Goal: Task Accomplishment & Management: Complete application form

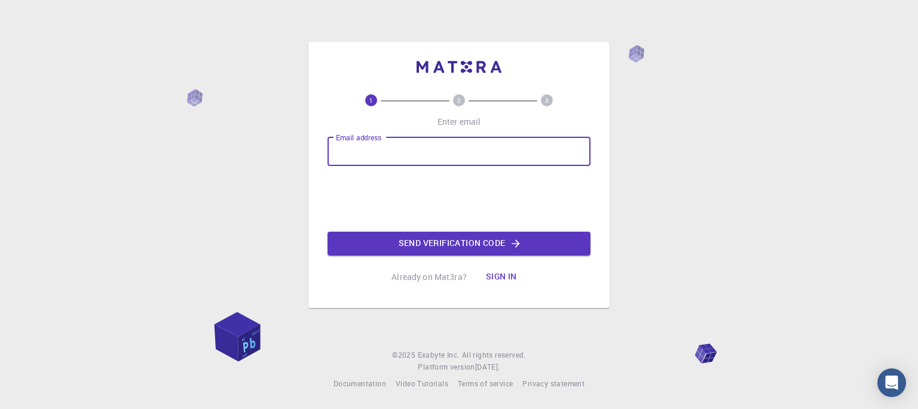
click at [430, 139] on input "Email address" at bounding box center [458, 151] width 263 height 29
type input "[EMAIL_ADDRESS][DOMAIN_NAME]"
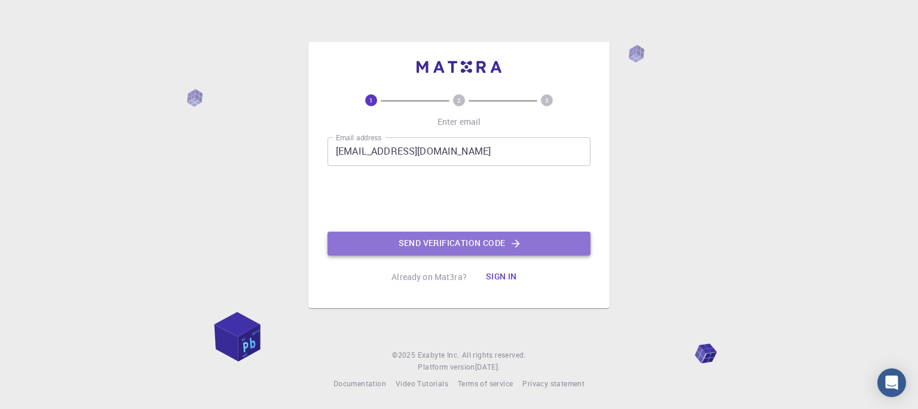
click at [436, 242] on button "Send verification code" at bounding box center [458, 244] width 263 height 24
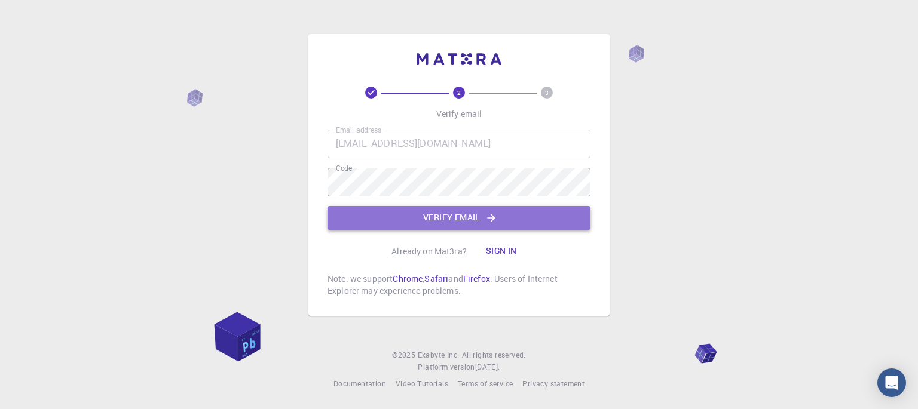
click at [411, 218] on button "Verify email" at bounding box center [458, 218] width 263 height 24
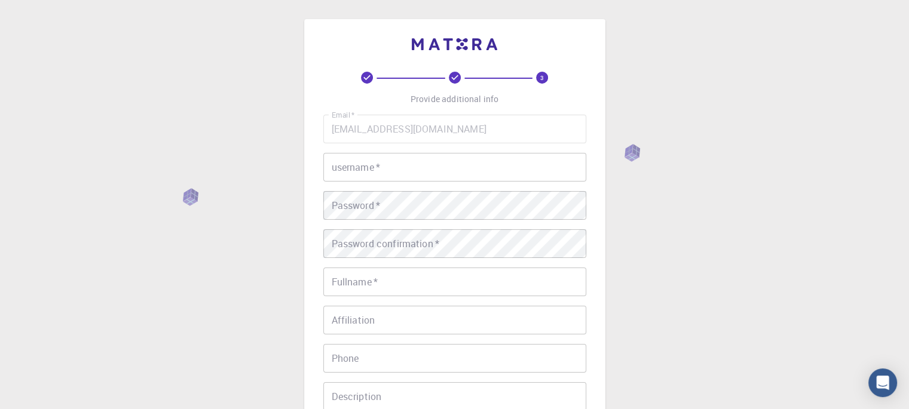
click at [403, 178] on input "username   *" at bounding box center [454, 167] width 263 height 29
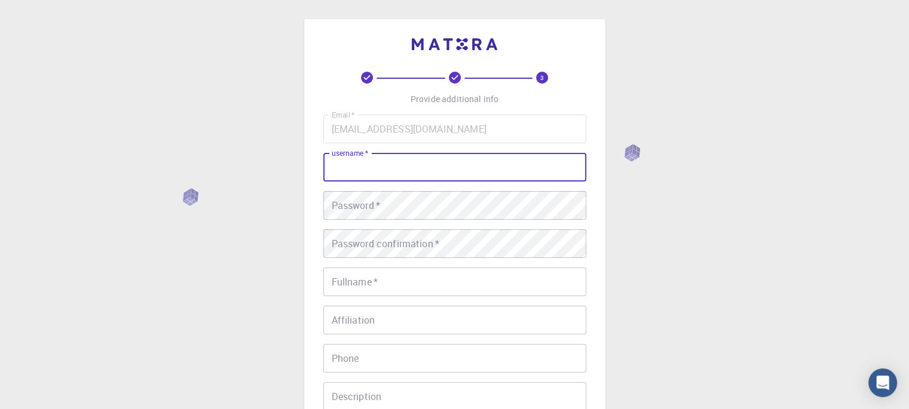
type input "J"
type input "J@xon"
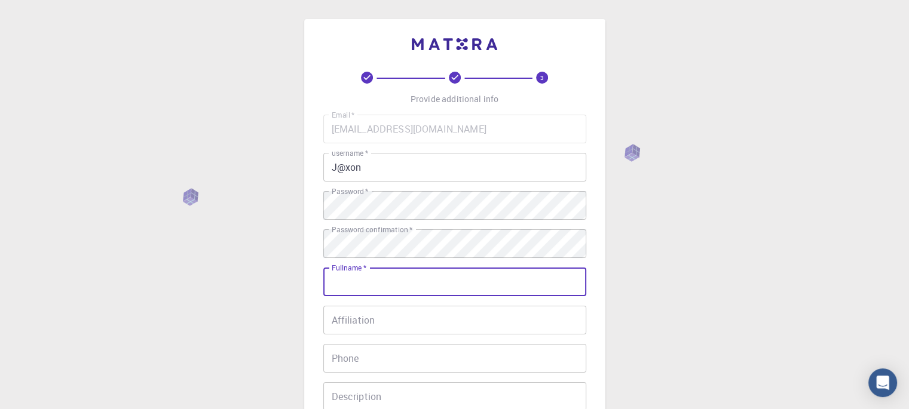
scroll to position [120, 0]
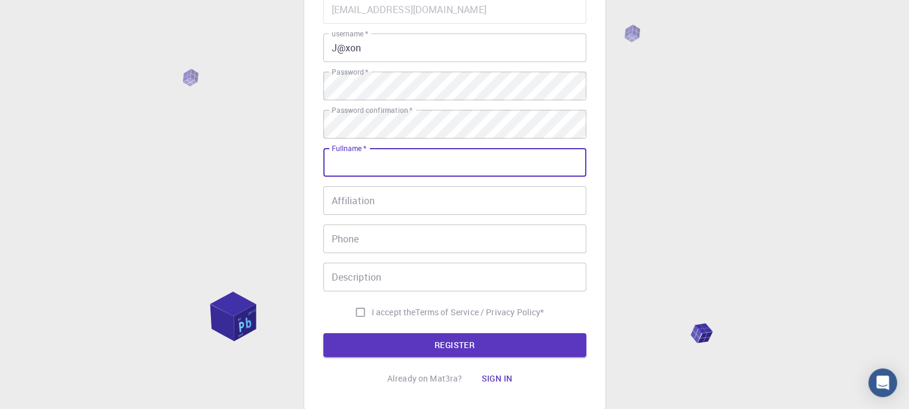
click at [384, 198] on input "Affiliation" at bounding box center [454, 200] width 263 height 29
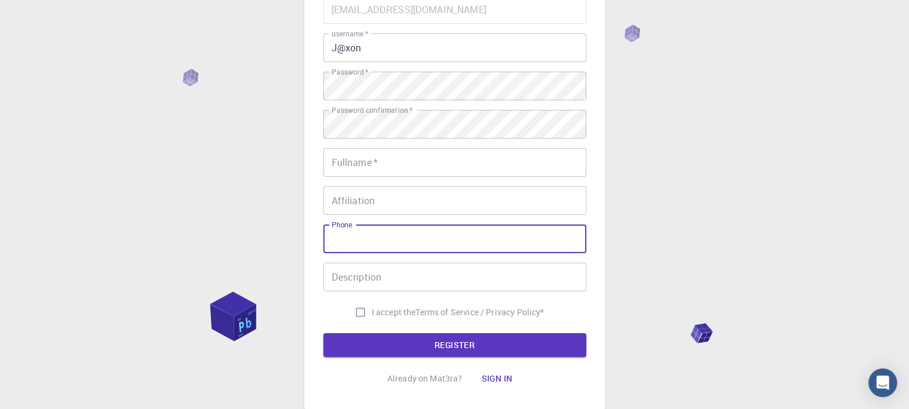
click at [366, 240] on input "Phone" at bounding box center [454, 239] width 263 height 29
click at [393, 158] on input "Fullname   *" at bounding box center [454, 162] width 263 height 29
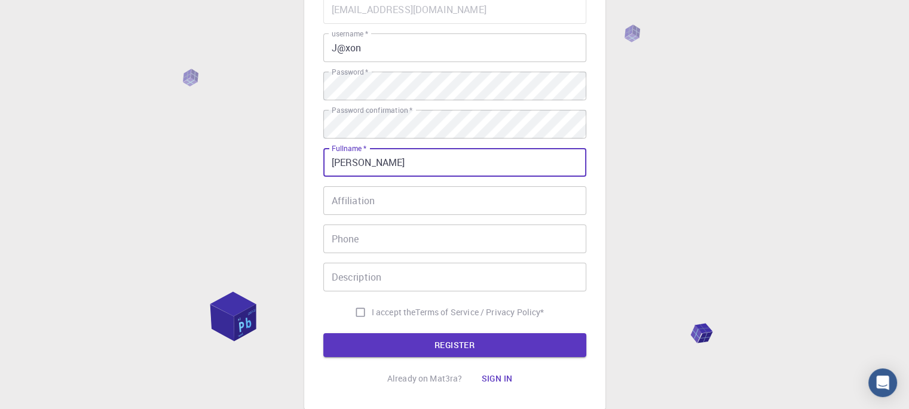
type input "[PERSON_NAME]"
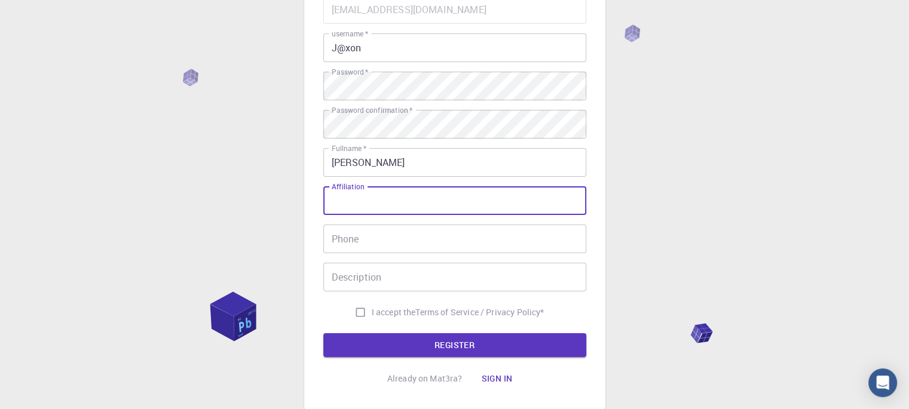
click at [378, 198] on input "Affiliation" at bounding box center [454, 200] width 263 height 29
click at [367, 252] on input "Phone" at bounding box center [454, 239] width 263 height 29
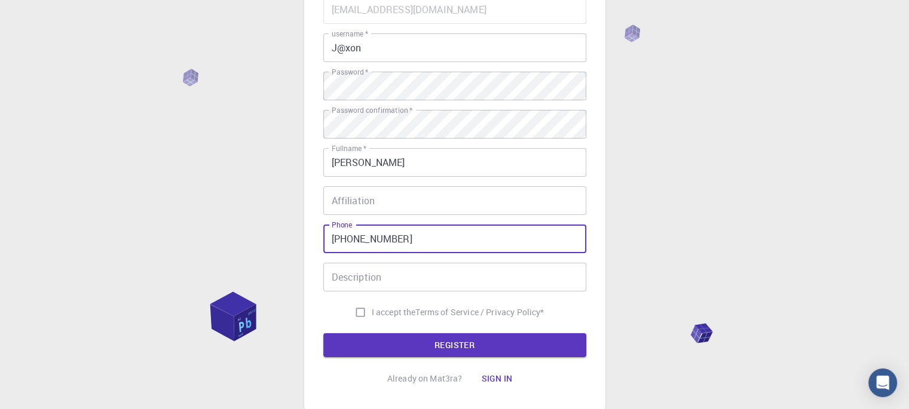
type input "[PHONE_NUMBER]"
click at [383, 206] on input "Affiliation" at bounding box center [454, 200] width 263 height 29
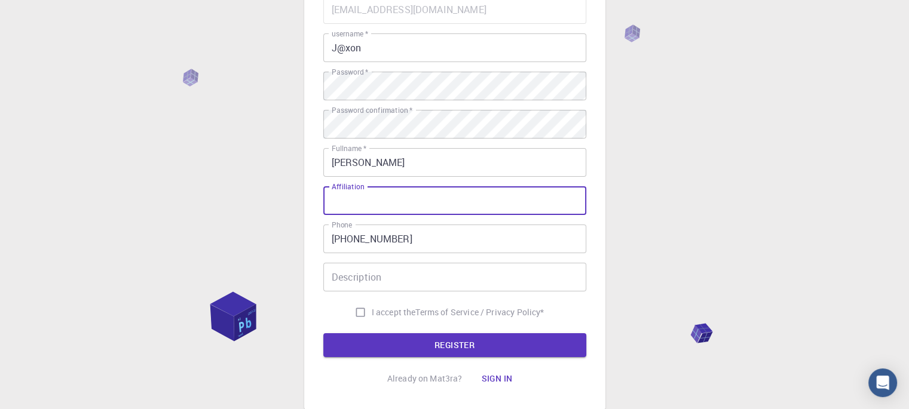
drag, startPoint x: 365, startPoint y: 186, endPoint x: 330, endPoint y: 185, distance: 34.7
click at [330, 185] on div "Email   * [EMAIL_ADDRESS][DOMAIN_NAME] Email   * username   * J@xon username   …" at bounding box center [454, 159] width 263 height 329
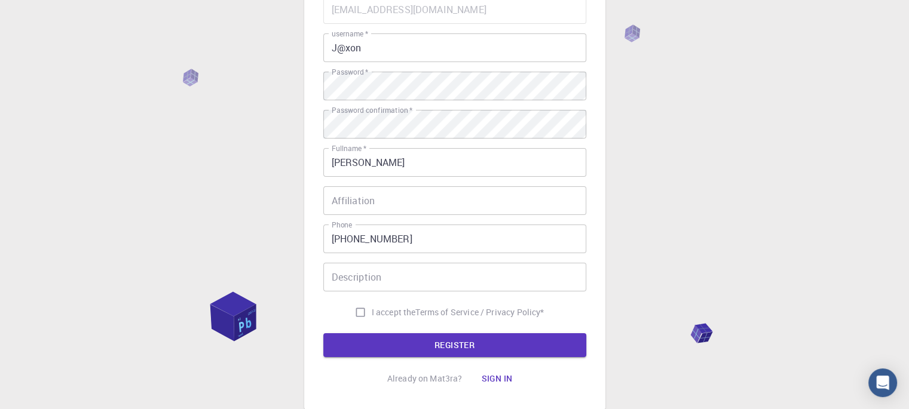
drag, startPoint x: 330, startPoint y: 185, endPoint x: 356, endPoint y: 185, distance: 26.3
click at [356, 185] on div "Email   * [EMAIL_ADDRESS][DOMAIN_NAME] Email   * username   * J@xon username   …" at bounding box center [454, 159] width 263 height 329
click at [363, 194] on div "Affiliation Affiliation" at bounding box center [454, 200] width 263 height 29
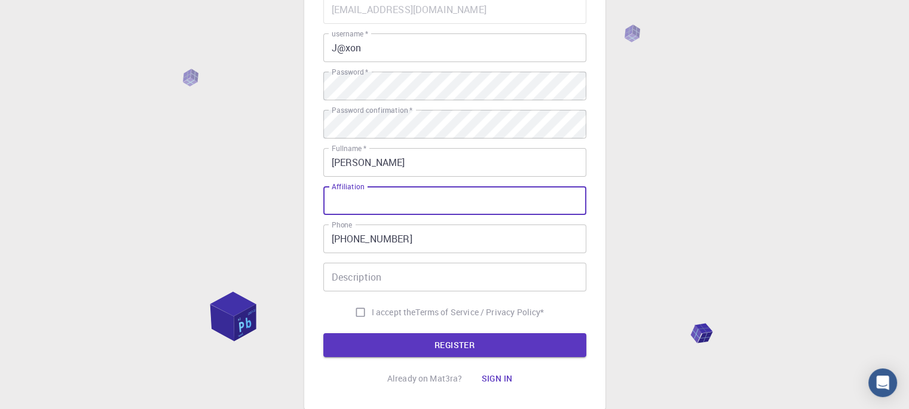
click at [630, 207] on div "3 Provide additional info Email   * [EMAIL_ADDRESS][DOMAIN_NAME] Email   * user…" at bounding box center [454, 184] width 909 height 608
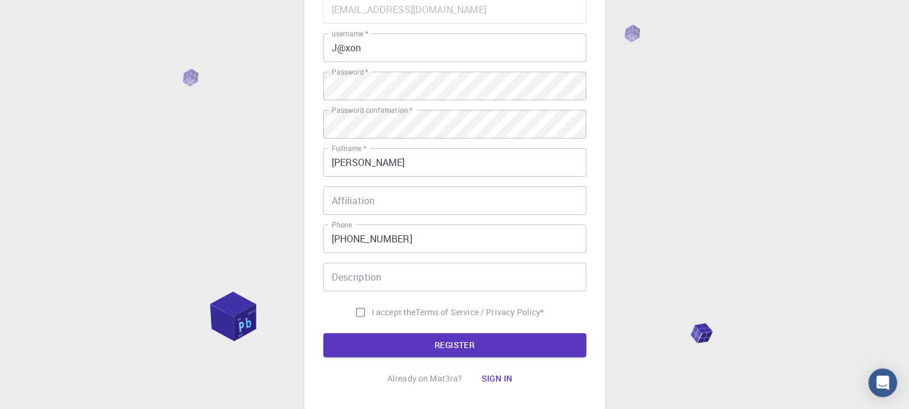
click at [403, 206] on input "Affiliation" at bounding box center [454, 200] width 263 height 29
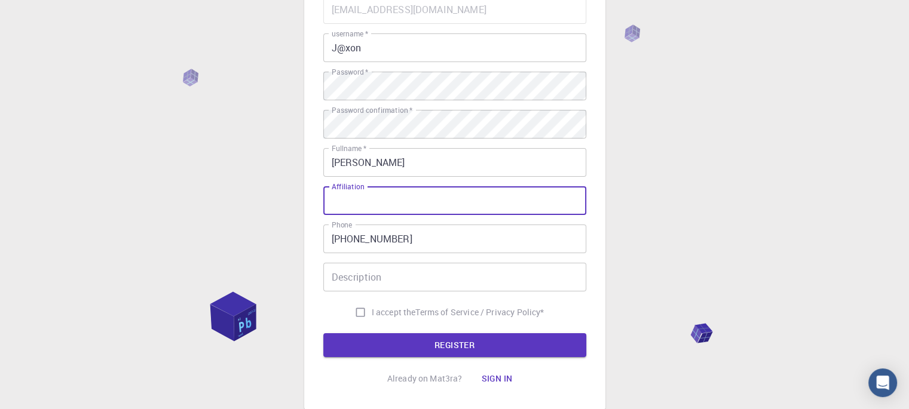
paste input "[GEOGRAPHIC_DATA], [GEOGRAPHIC_DATA], [GEOGRAPHIC_DATA]"
type input "[GEOGRAPHIC_DATA], [GEOGRAPHIC_DATA], [GEOGRAPHIC_DATA]"
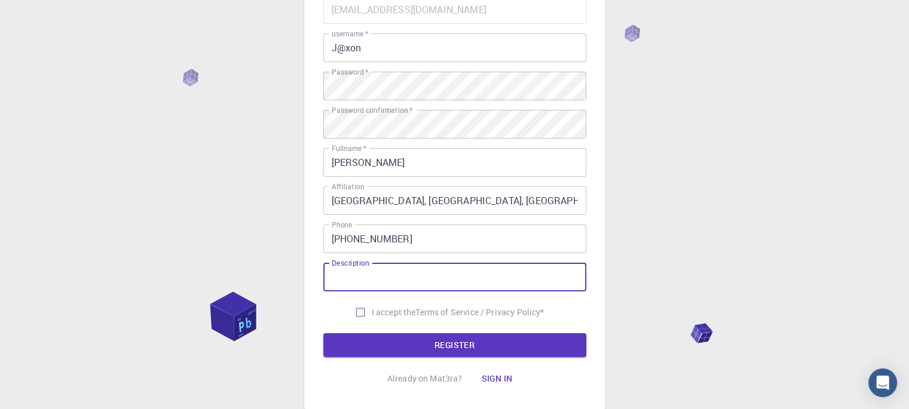
click at [397, 287] on input "Description" at bounding box center [454, 277] width 263 height 29
click at [327, 296] on div "Email   * [EMAIL_ADDRESS][DOMAIN_NAME] Email   * username   * J@xon username   …" at bounding box center [454, 159] width 263 height 329
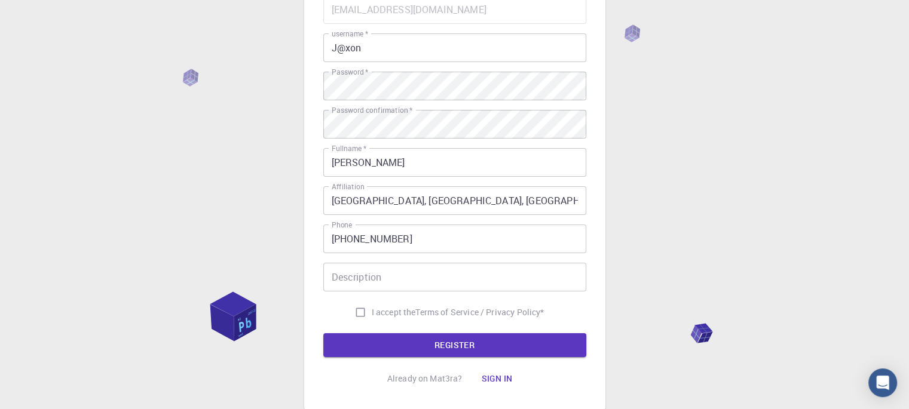
click at [404, 290] on input "Description" at bounding box center [454, 277] width 263 height 29
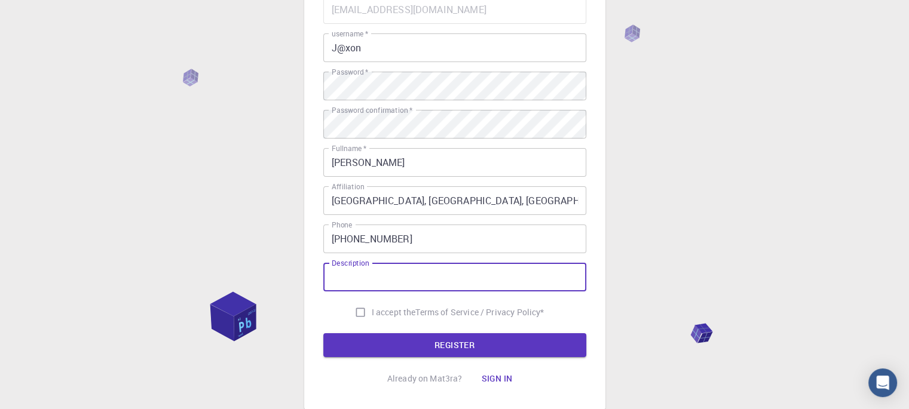
paste input "I am a senior student in Mechatronics Engineering at [GEOGRAPHIC_DATA], [GEOGRA…"
type input "I am a senior student in Mechatronics Engineering at [GEOGRAPHIC_DATA], [GEOGRA…"
click at [403, 343] on button "REGISTER" at bounding box center [454, 345] width 263 height 24
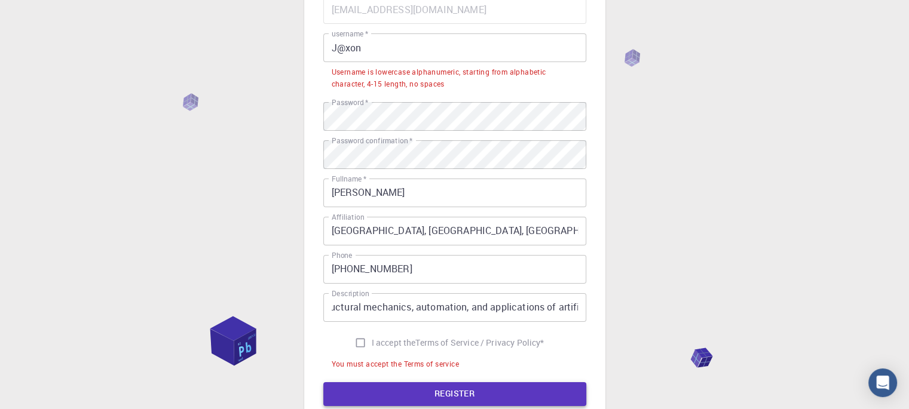
scroll to position [0, 0]
click at [365, 338] on input "I accept the Terms of Service / Privacy Policy *" at bounding box center [360, 343] width 23 height 23
checkbox input "true"
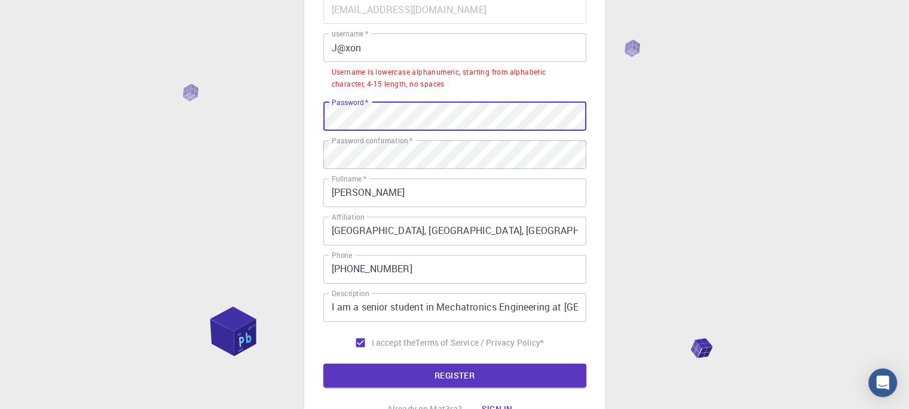
click at [316, 130] on div "3 Provide additional info Email   * [EMAIL_ADDRESS][DOMAIN_NAME] Email   * user…" at bounding box center [454, 170] width 301 height 541
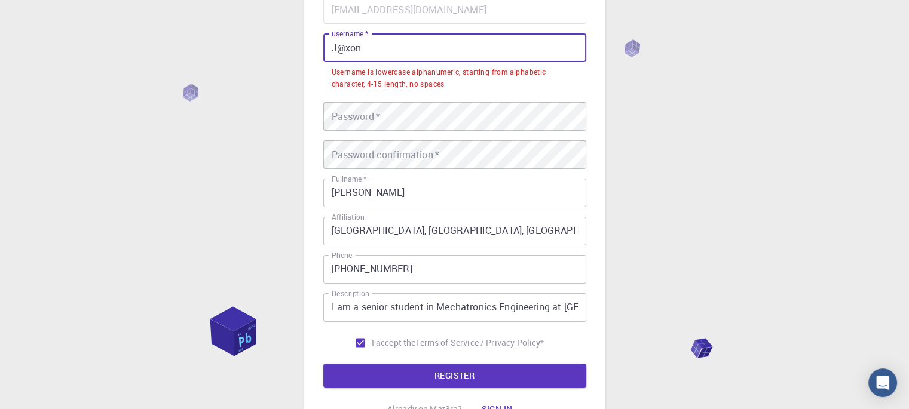
click at [340, 51] on input "J@xon" at bounding box center [454, 47] width 263 height 29
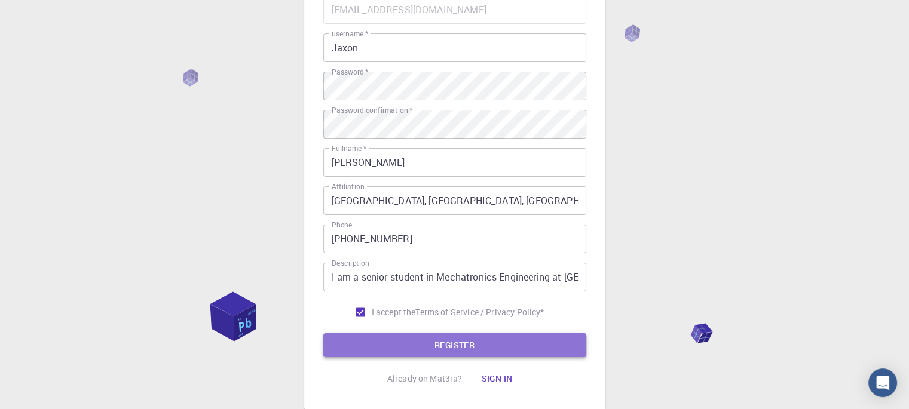
click at [491, 345] on button "REGISTER" at bounding box center [454, 345] width 263 height 24
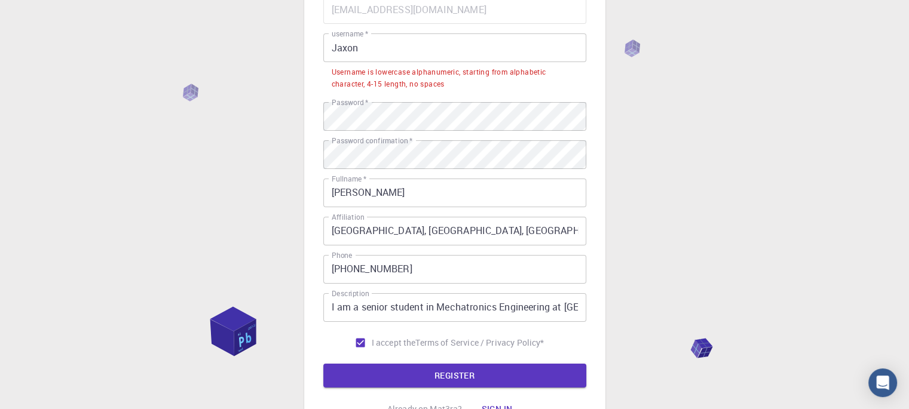
click at [335, 44] on input "Jaxon" at bounding box center [454, 47] width 263 height 29
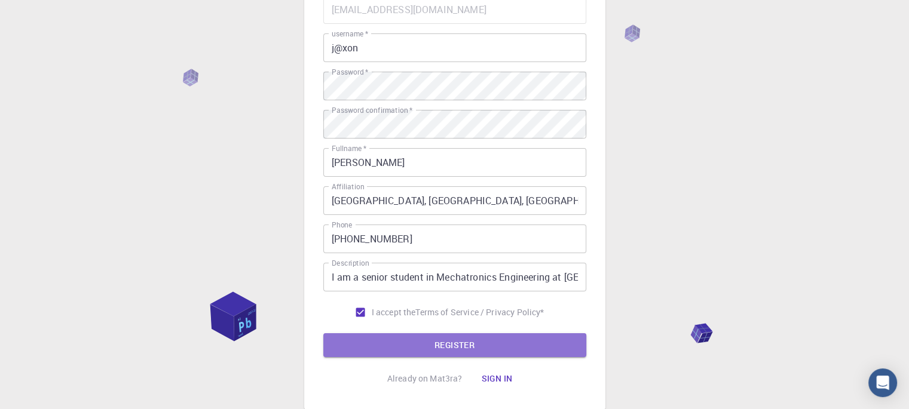
click at [453, 350] on button "REGISTER" at bounding box center [454, 345] width 263 height 24
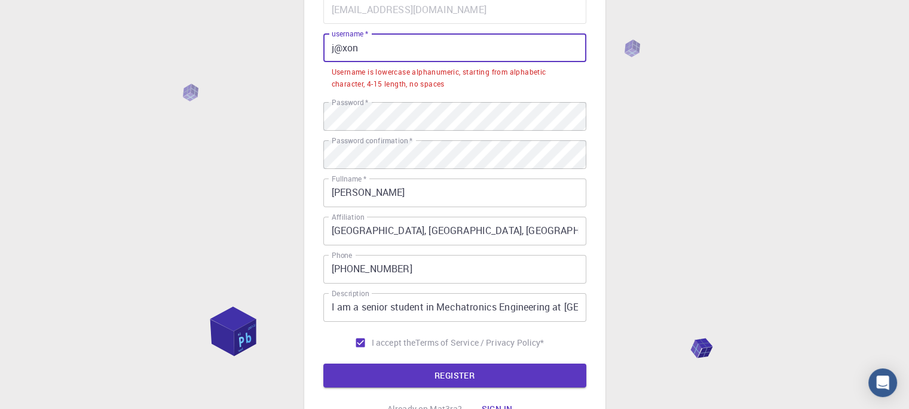
click at [343, 51] on input "j@xon" at bounding box center [454, 47] width 263 height 29
click at [321, 78] on div "3 Provide additional info Email   * [EMAIL_ADDRESS][DOMAIN_NAME] Email   * user…" at bounding box center [454, 170] width 301 height 541
click at [339, 54] on input "j@xon" at bounding box center [454, 47] width 263 height 29
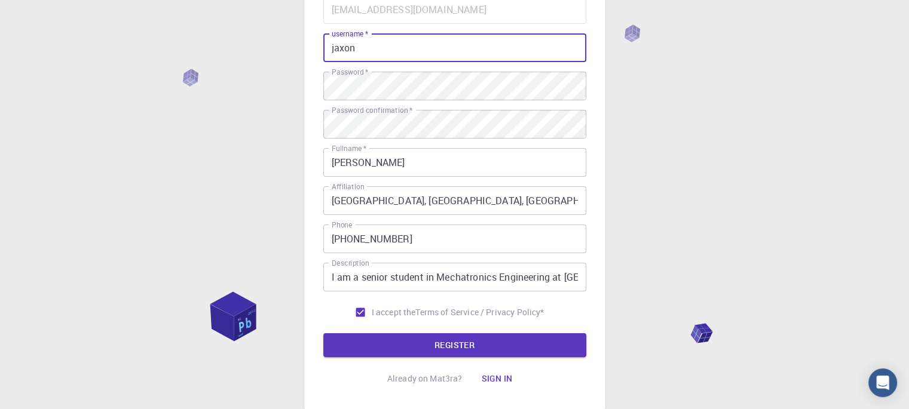
click at [381, 51] on input "jaxon" at bounding box center [454, 47] width 263 height 29
type input "jaxon2"
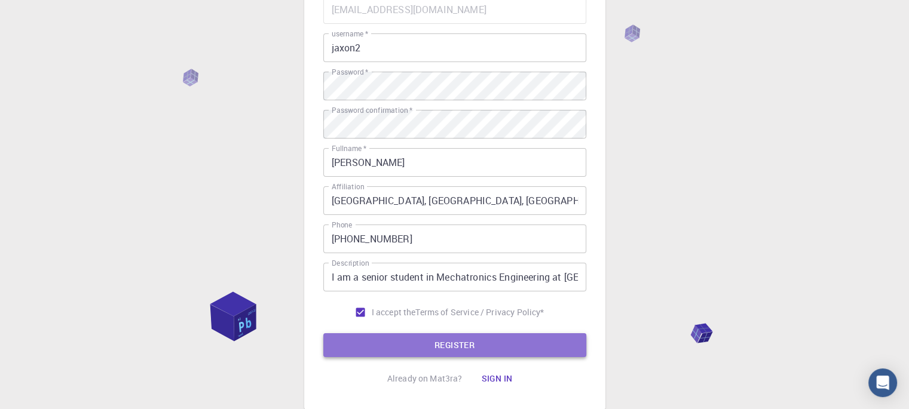
click at [456, 350] on button "REGISTER" at bounding box center [454, 345] width 263 height 24
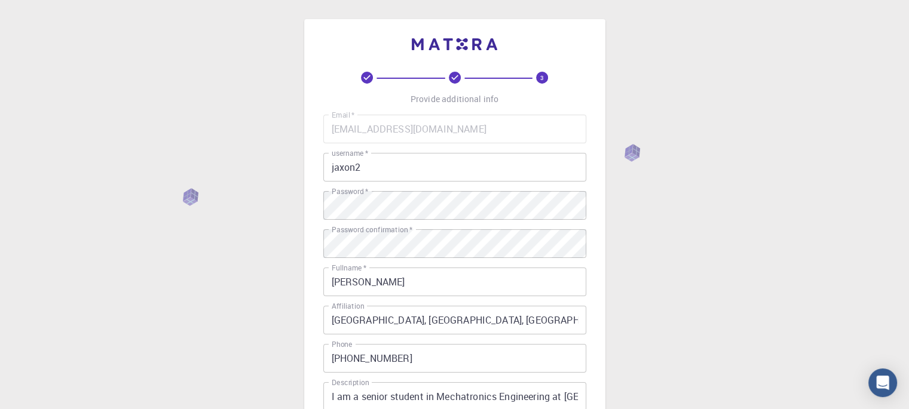
scroll to position [198, 0]
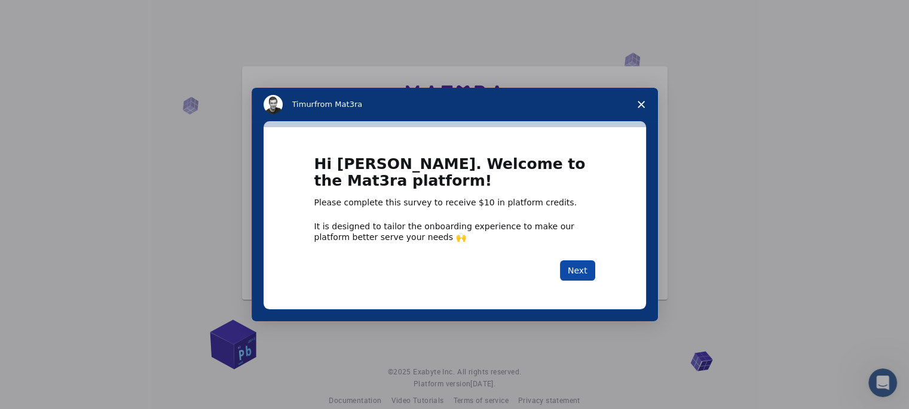
click at [587, 269] on button "Next" at bounding box center [577, 271] width 35 height 20
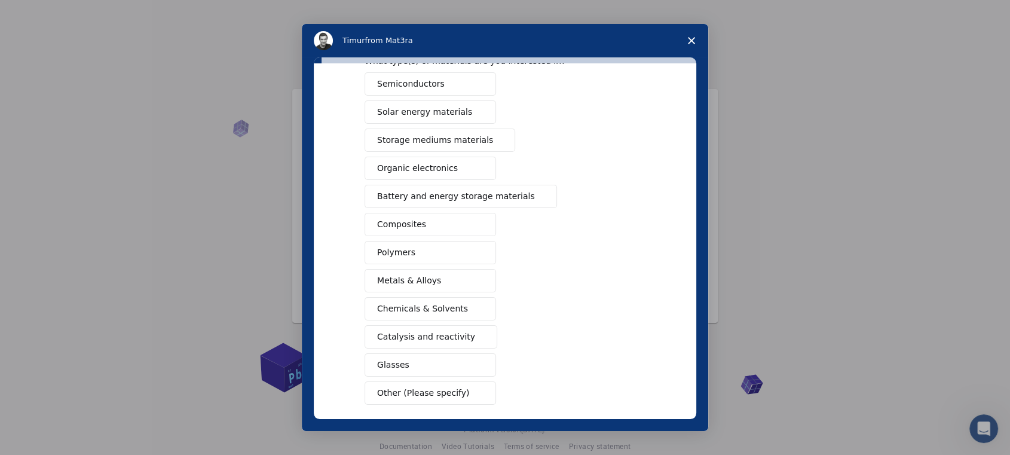
scroll to position [120, 0]
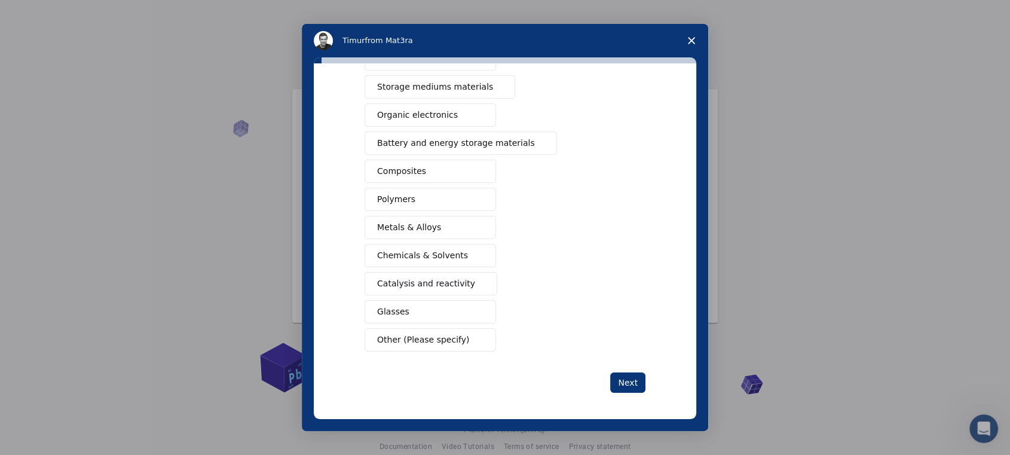
click at [465, 224] on button "Metals & Alloys" at bounding box center [430, 227] width 131 height 23
click at [460, 200] on button "Polymers" at bounding box center [430, 199] width 131 height 23
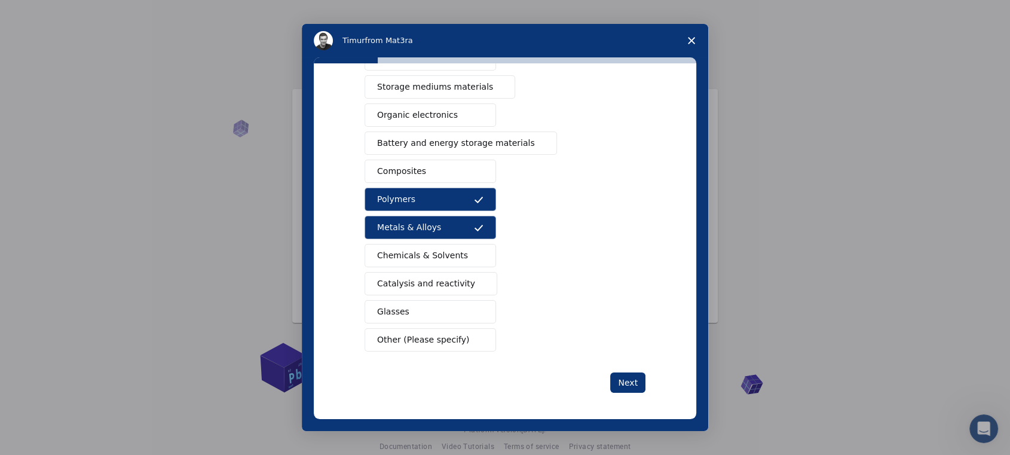
click at [461, 173] on button "Composites" at bounding box center [430, 171] width 131 height 23
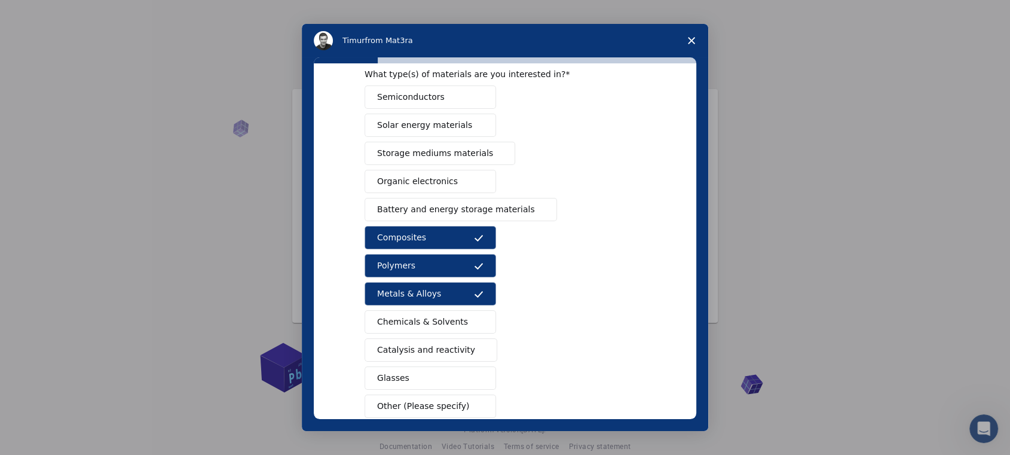
click at [491, 215] on button "Battery and energy storage materials" at bounding box center [461, 209] width 192 height 23
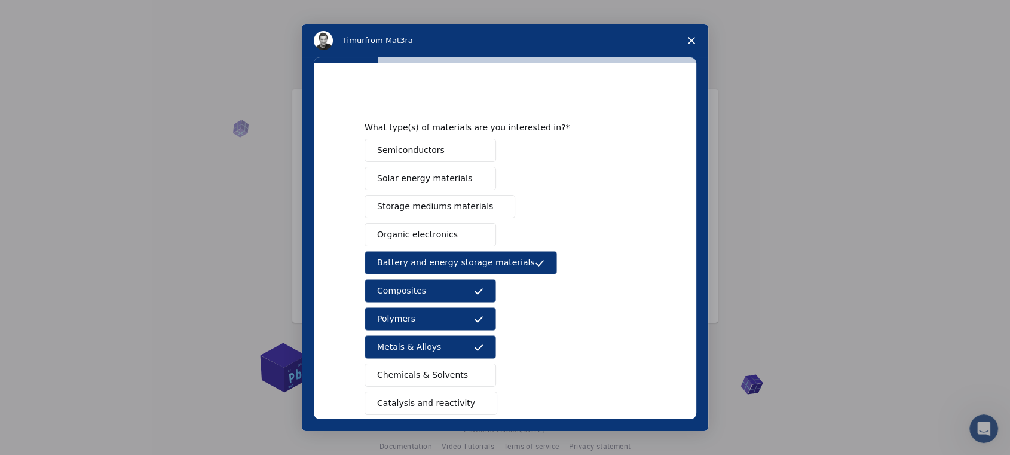
scroll to position [120, 0]
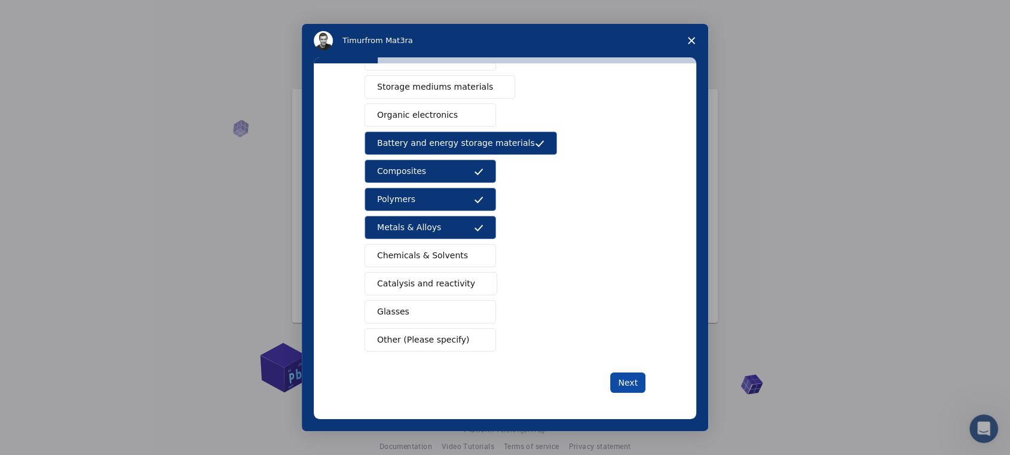
click at [624, 378] on button "Next" at bounding box center [627, 382] width 35 height 20
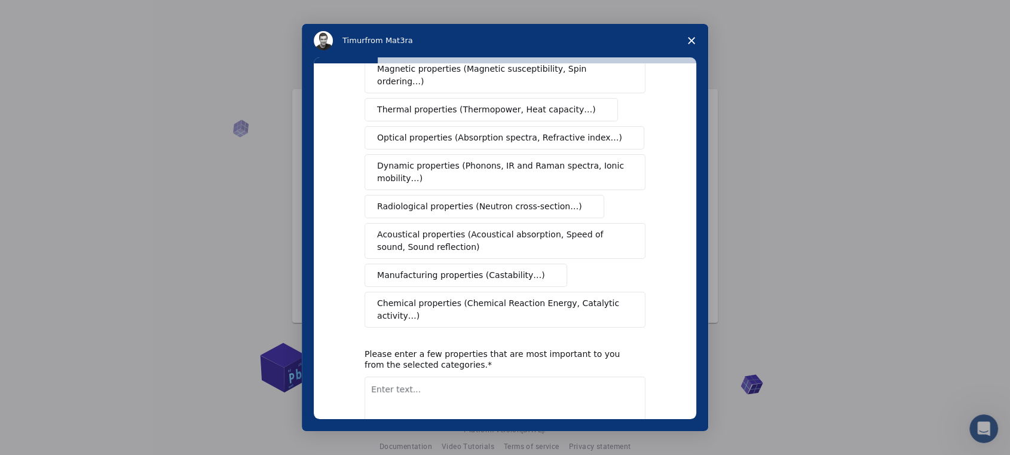
scroll to position [0, 0]
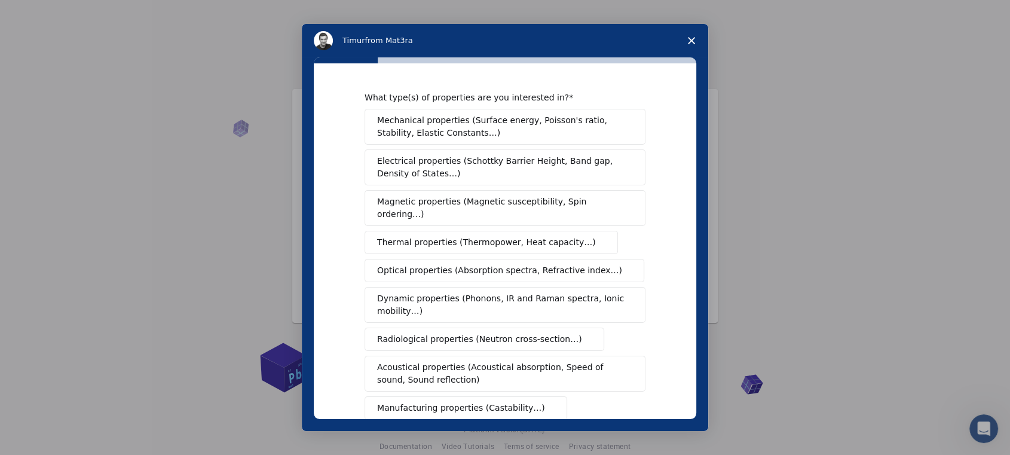
click at [514, 133] on span "Mechanical properties (Surface energy, Poisson's ratio, Stability, Elastic Cons…" at bounding box center [501, 126] width 249 height 25
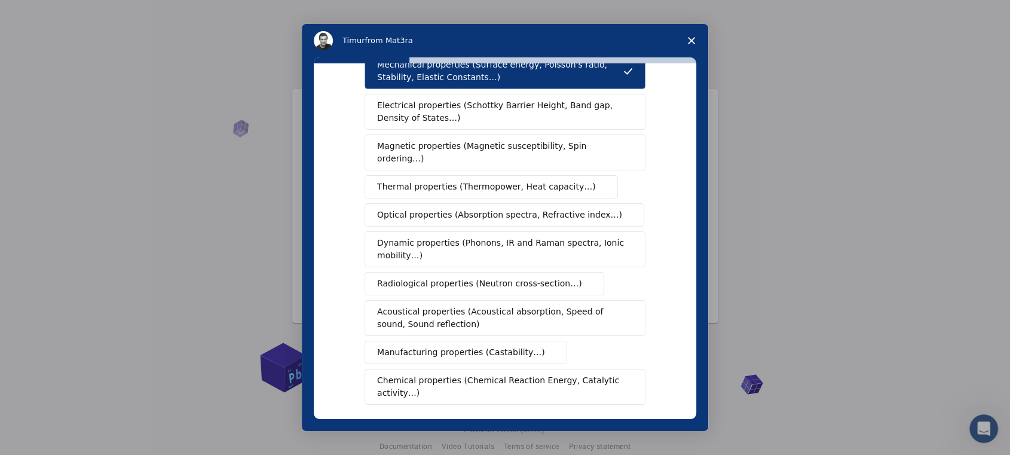
scroll to position [66, 0]
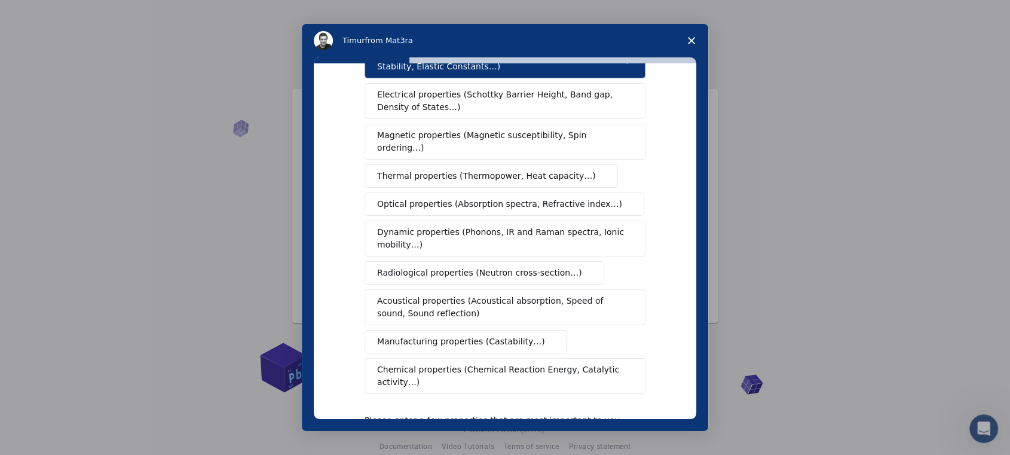
click at [454, 100] on span "Electrical properties (Schottky Barrier Height, Band gap, Density of States…)" at bounding box center [501, 100] width 249 height 25
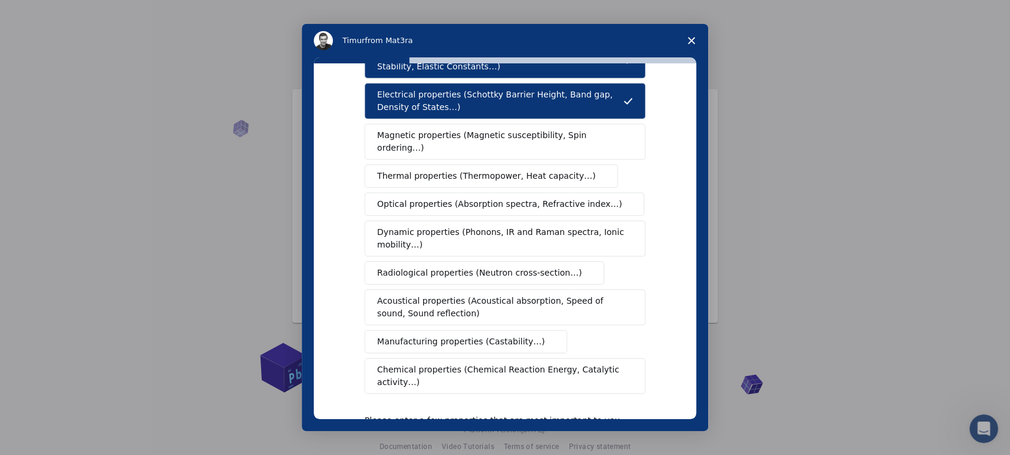
click at [514, 170] on span "Thermal properties (Thermopower, Heat capacity…)" at bounding box center [486, 176] width 219 height 13
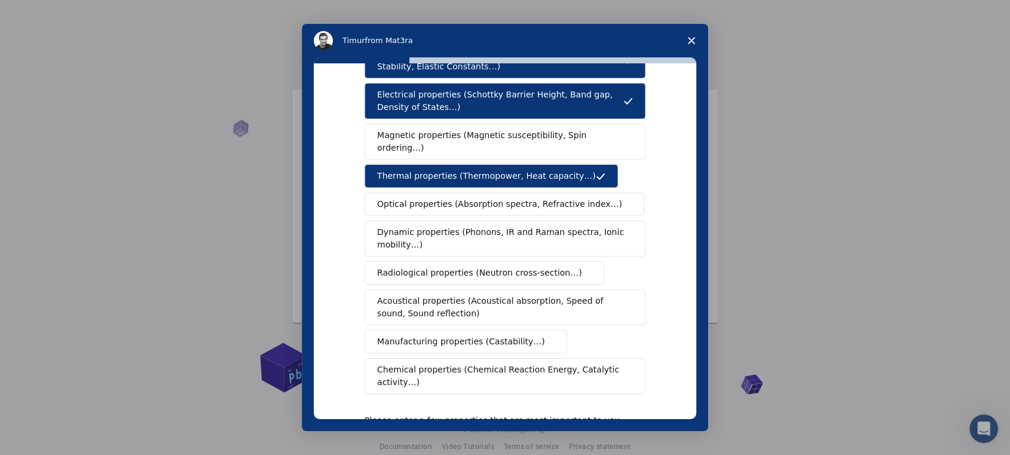
click at [449, 335] on button "Manufacturing properties (Castability…)" at bounding box center [466, 341] width 203 height 23
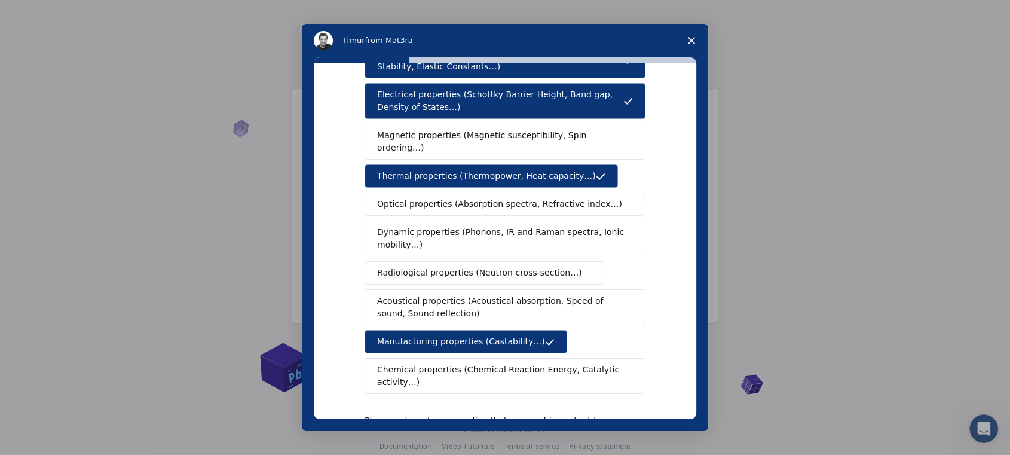
click at [485, 134] on span "Magnetic properties (Magnetic susceptibility, Spin ordering…)" at bounding box center [500, 141] width 247 height 25
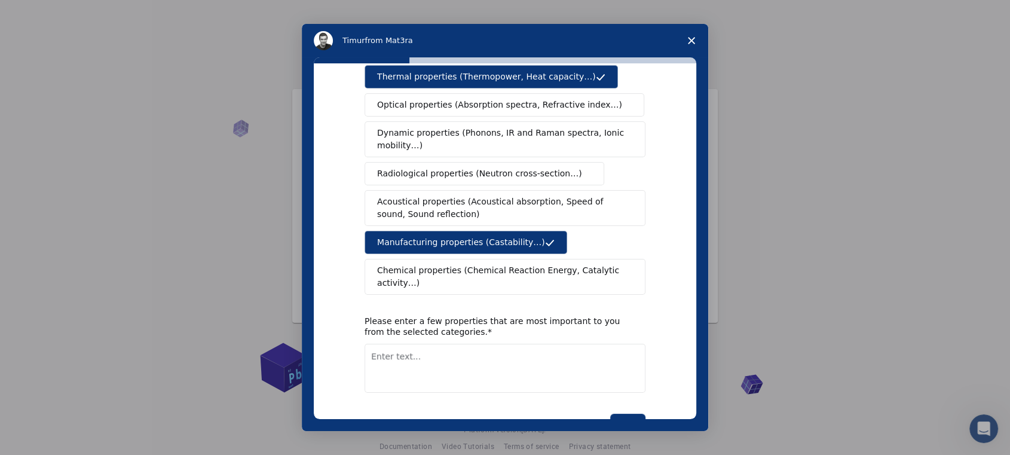
scroll to position [182, 0]
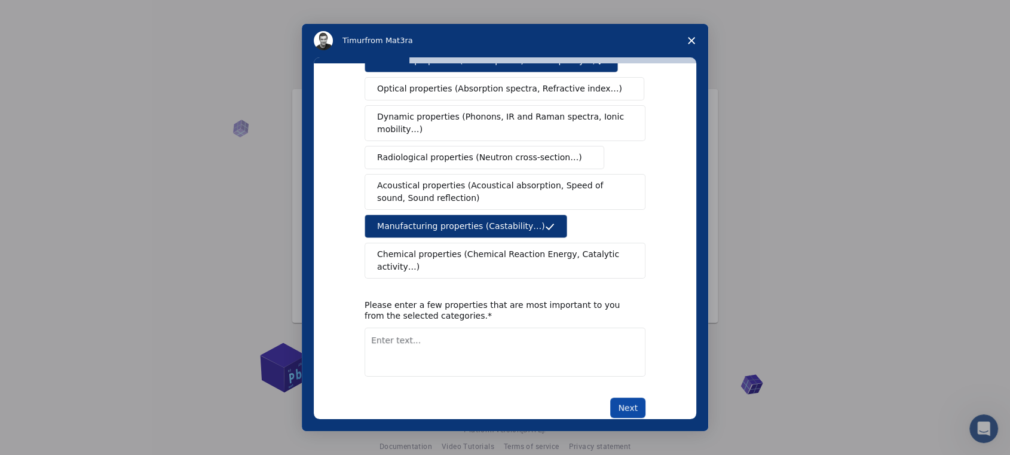
click at [619, 397] on button "Next" at bounding box center [627, 407] width 35 height 20
click at [506, 357] on div "What type(s) of properties are you interested in? Mechanical properties (Surfac…" at bounding box center [505, 163] width 281 height 507
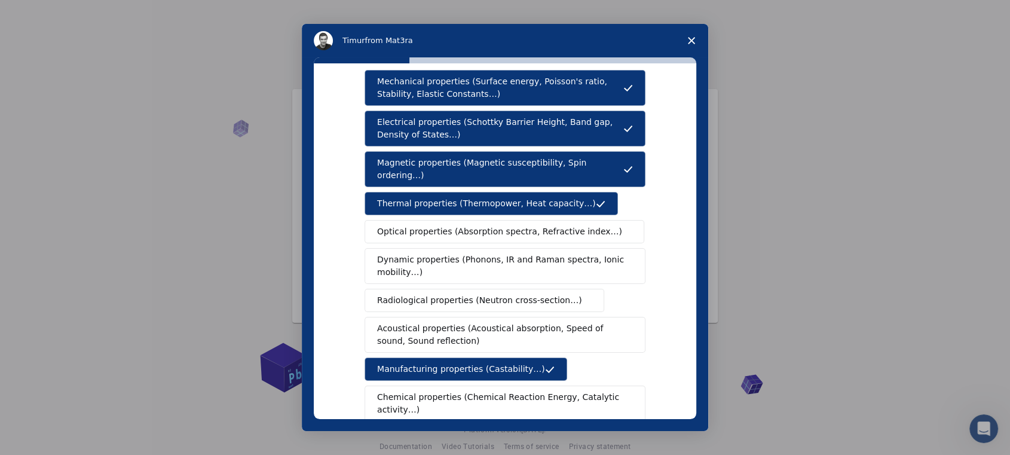
scroll to position [0, 0]
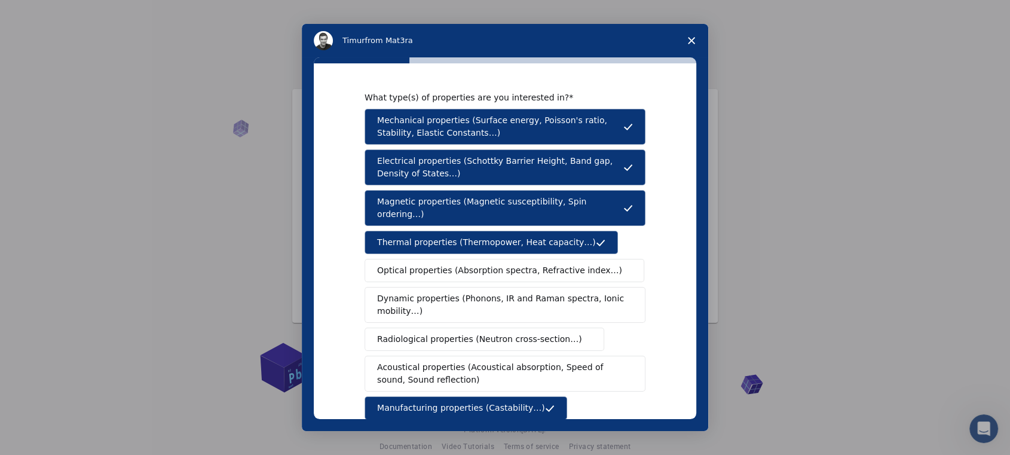
drag, startPoint x: 372, startPoint y: 158, endPoint x: 408, endPoint y: 172, distance: 39.2
click at [408, 172] on button "Electrical properties (Schottky Barrier Height, Band gap, Density of States…)" at bounding box center [505, 167] width 281 height 36
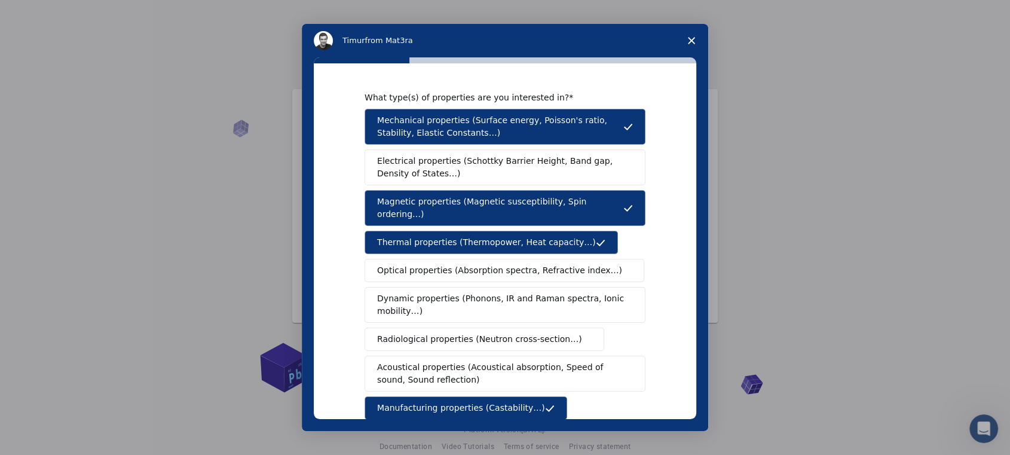
click at [435, 171] on span "Electrical properties (Schottky Barrier Height, Band gap, Density of States…)" at bounding box center [501, 167] width 249 height 25
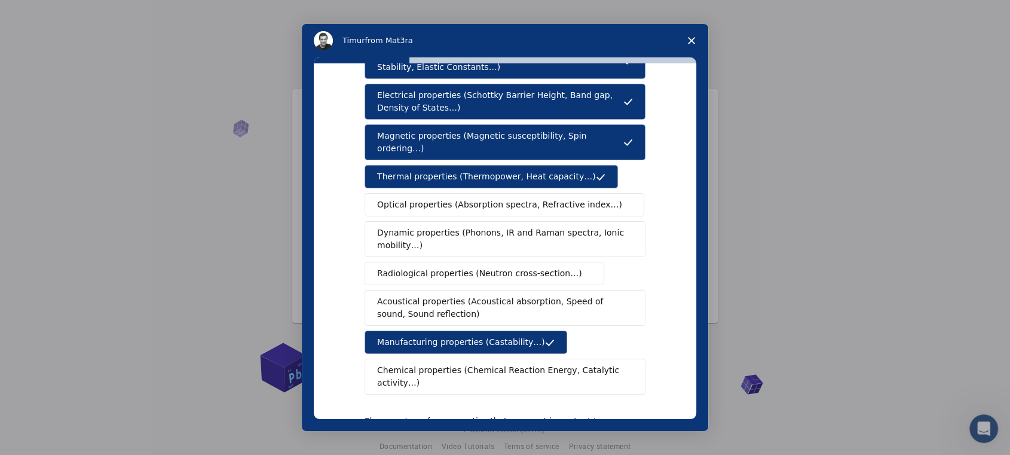
scroll to position [182, 0]
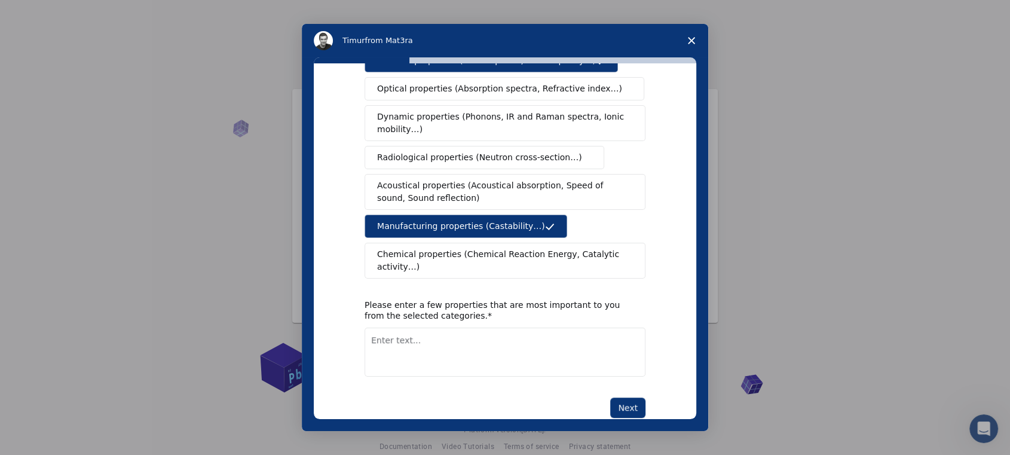
click at [429, 327] on textarea "Enter text..." at bounding box center [505, 351] width 281 height 49
type textarea "electrical properties"
click at [621, 397] on button "Next" at bounding box center [627, 407] width 35 height 20
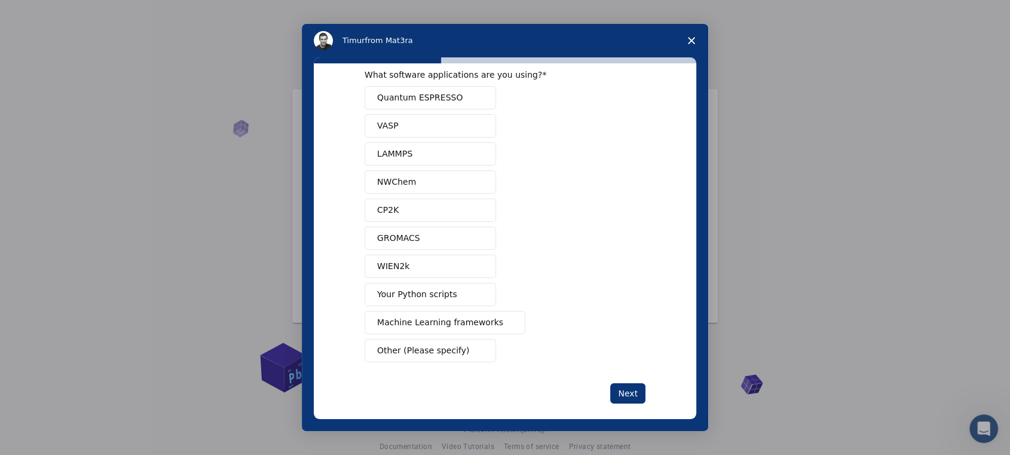
scroll to position [34, 0]
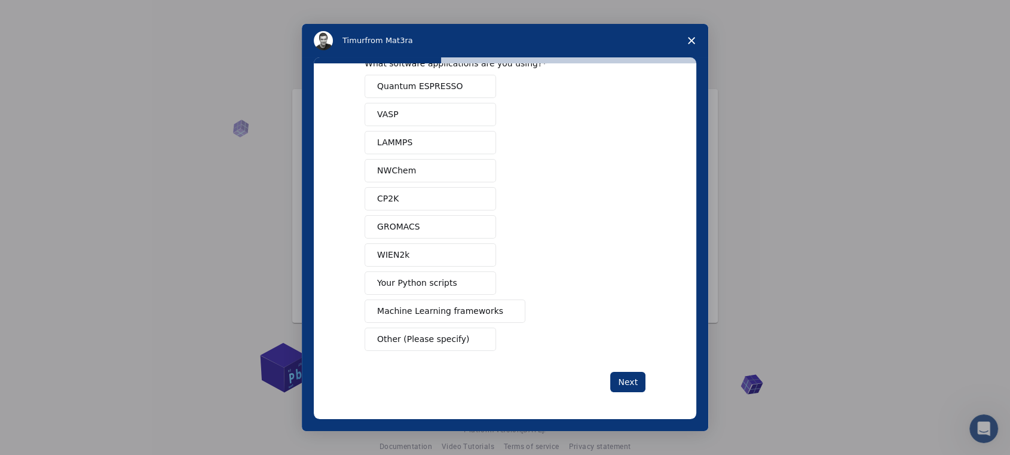
click at [482, 318] on button "Machine Learning frameworks" at bounding box center [445, 310] width 161 height 23
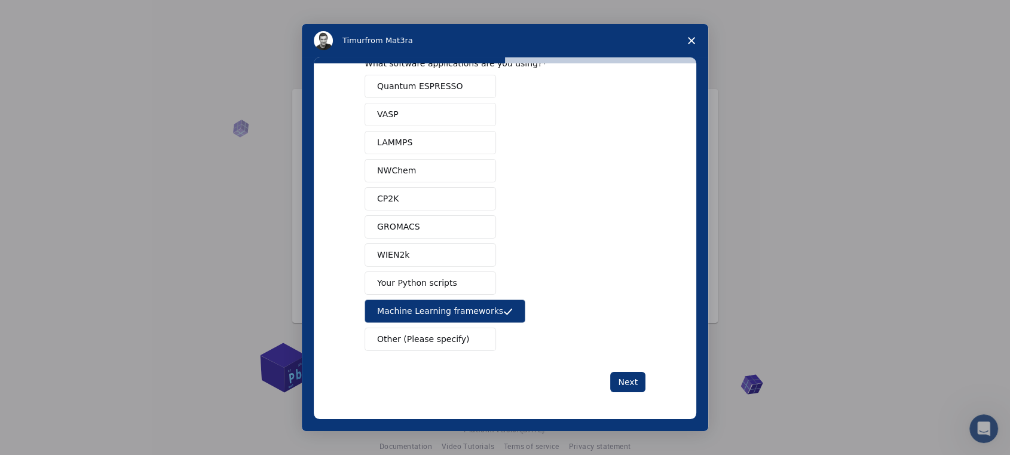
click at [482, 318] on button "Machine Learning frameworks" at bounding box center [445, 310] width 161 height 23
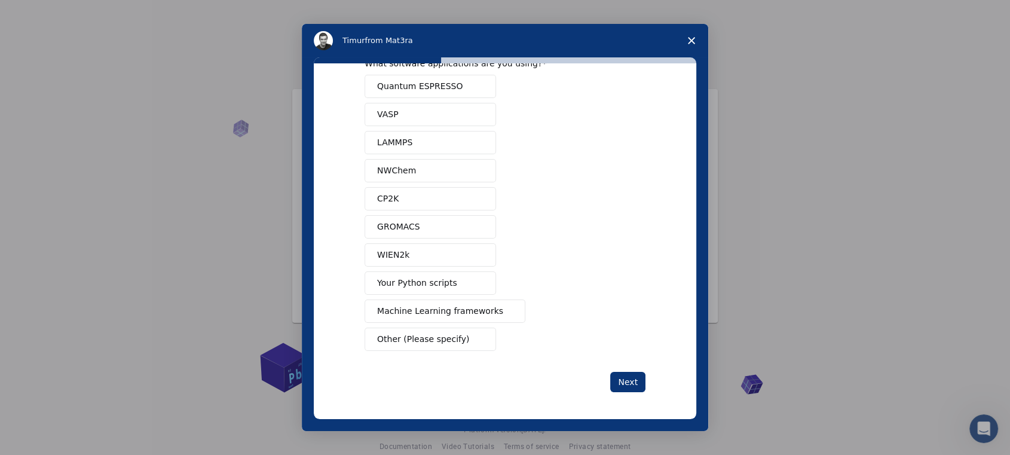
click at [454, 281] on button "Your Python scripts" at bounding box center [430, 282] width 131 height 23
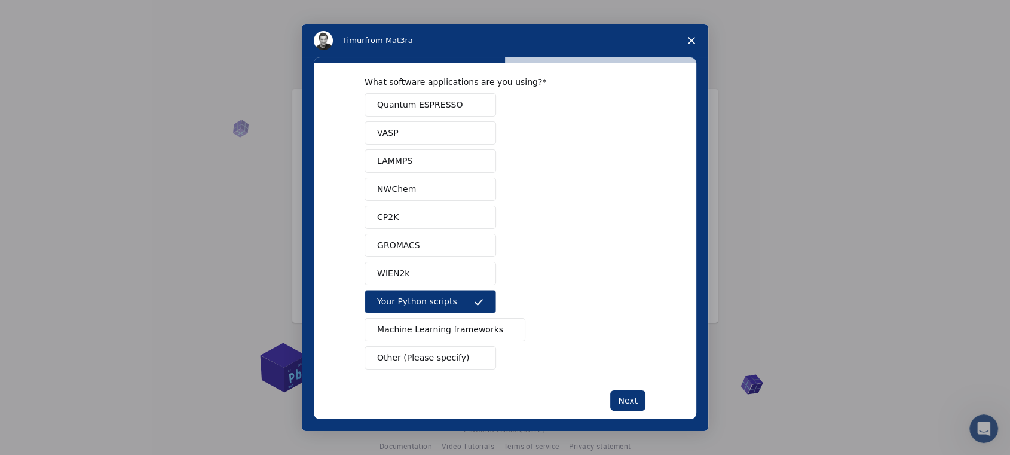
scroll to position [0, 0]
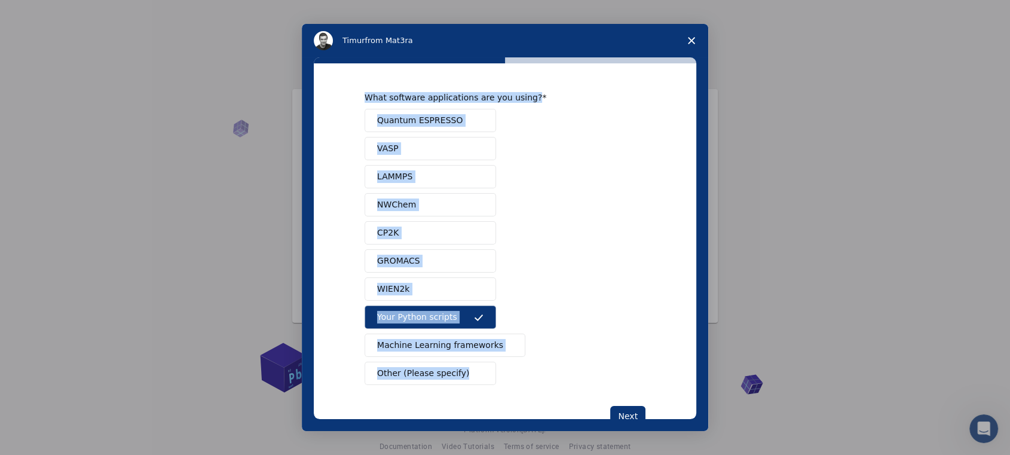
drag, startPoint x: 348, startPoint y: 81, endPoint x: 479, endPoint y: 374, distance: 321.3
click at [479, 374] on div "What software applications are you using? Quantum ESPRESSO VASP LAMMPS NWChem C…" at bounding box center [505, 241] width 382 height 356
copy div "What software applications are you using? Quantum ESPRESSO VASP LAMMPS NWChem C…"
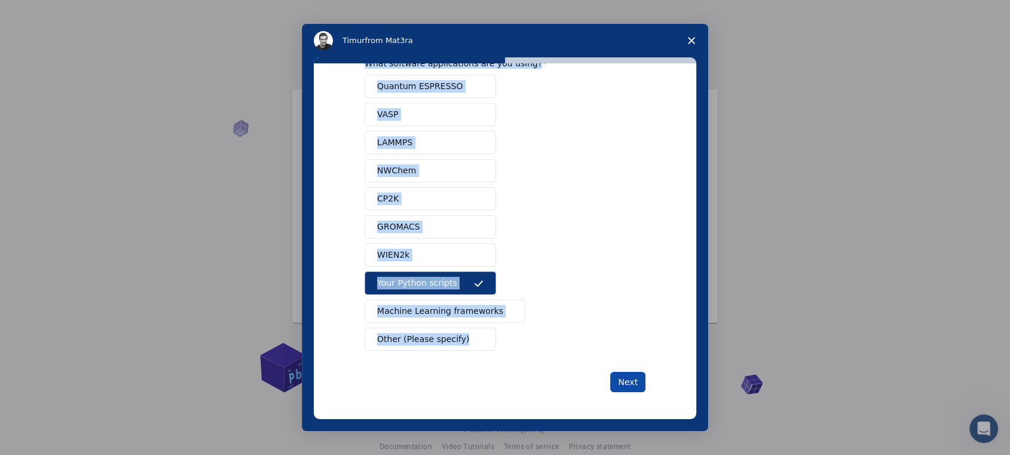
click at [632, 381] on button "Next" at bounding box center [627, 382] width 35 height 20
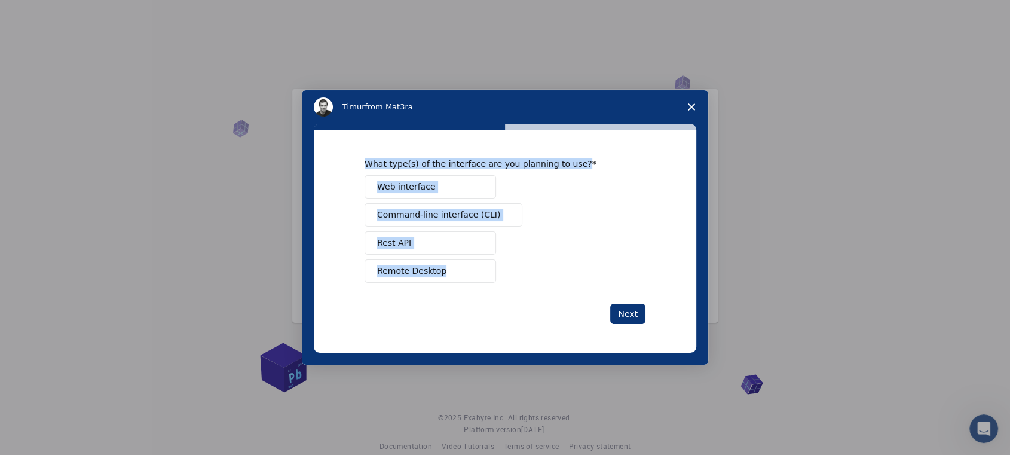
drag, startPoint x: 360, startPoint y: 159, endPoint x: 451, endPoint y: 273, distance: 145.5
click at [451, 273] on div "What type(s) of the interface are you planning to use? Web interface Command-li…" at bounding box center [505, 241] width 382 height 223
copy div "What type(s) of the interface are you planning to use? Web interface Command-li…"
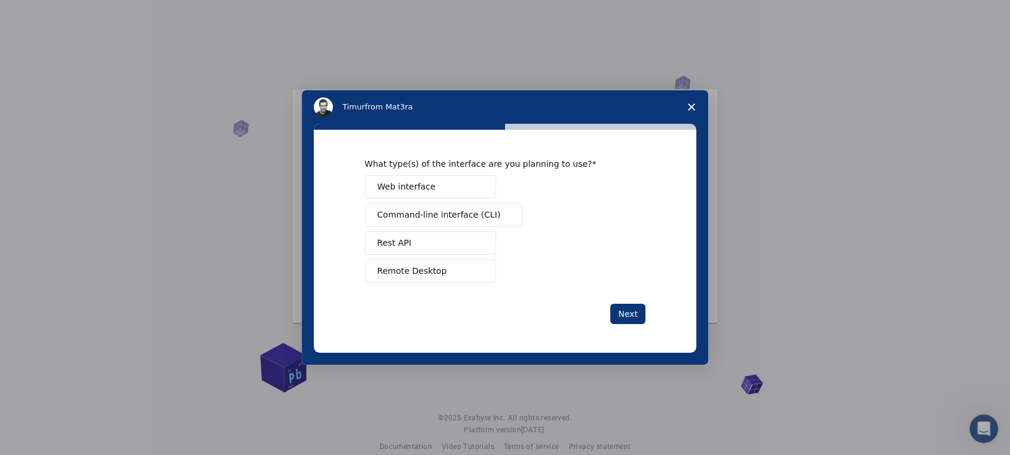
click at [601, 301] on div "What type(s) of the interface are you planning to use? Web interface Command-li…" at bounding box center [505, 241] width 281 height 166
click at [461, 277] on button "Remote Desktop" at bounding box center [430, 270] width 131 height 23
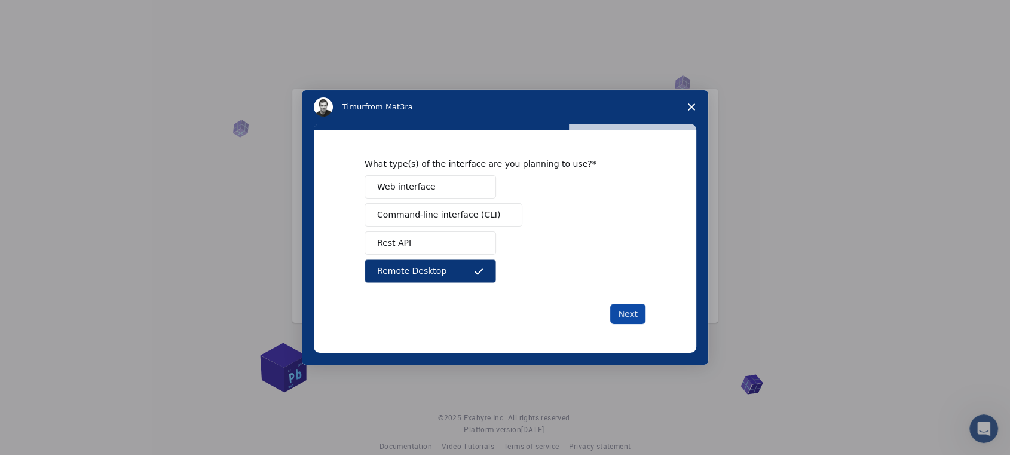
click at [630, 307] on button "Next" at bounding box center [627, 314] width 35 height 20
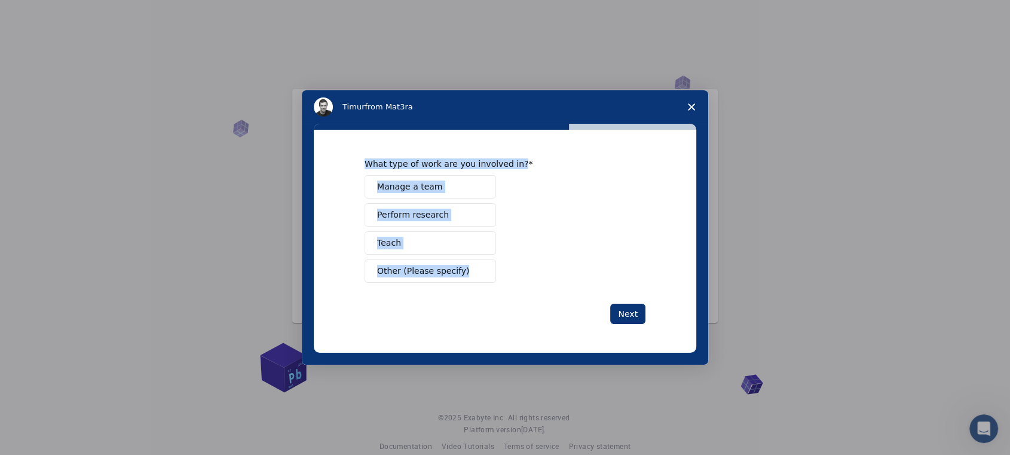
drag, startPoint x: 360, startPoint y: 156, endPoint x: 480, endPoint y: 262, distance: 160.9
click at [480, 262] on div "What type of work are you involved in? Manage a team Perform research Teach Oth…" at bounding box center [505, 241] width 382 height 223
copy div "What type of work are you involved in? Manage a team Perform research Teach Oth…"
drag, startPoint x: 541, startPoint y: 226, endPoint x: 485, endPoint y: 221, distance: 56.4
click at [541, 226] on div "Manage a team Perform research Teach Other (Please specify)" at bounding box center [505, 229] width 281 height 108
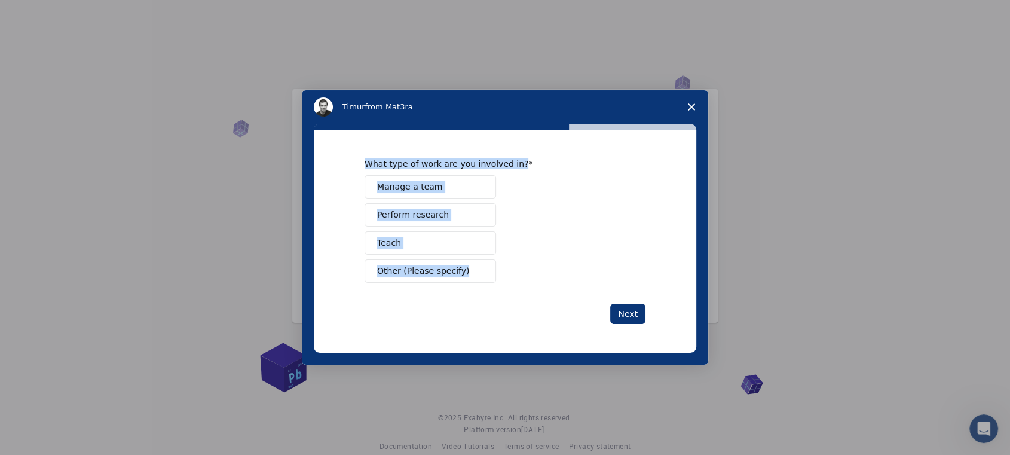
click at [451, 215] on button "Perform research" at bounding box center [430, 214] width 131 height 23
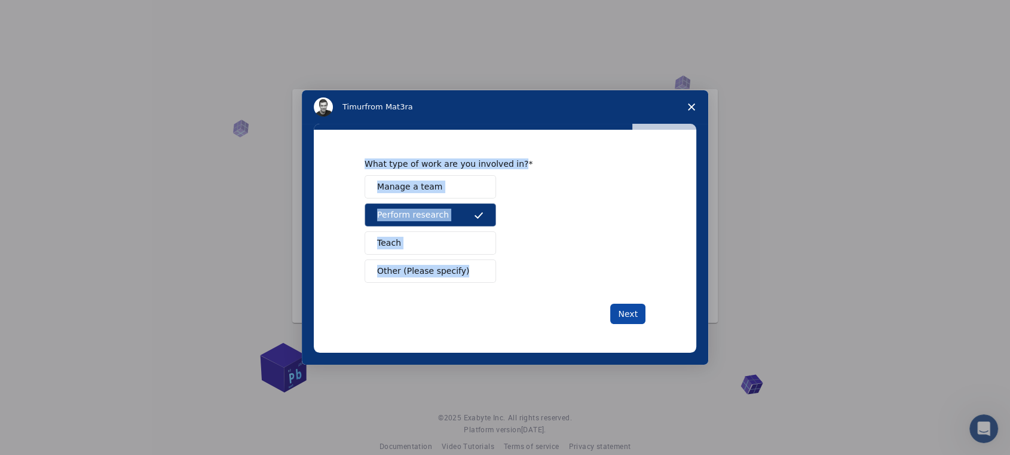
click at [635, 313] on button "Next" at bounding box center [627, 314] width 35 height 20
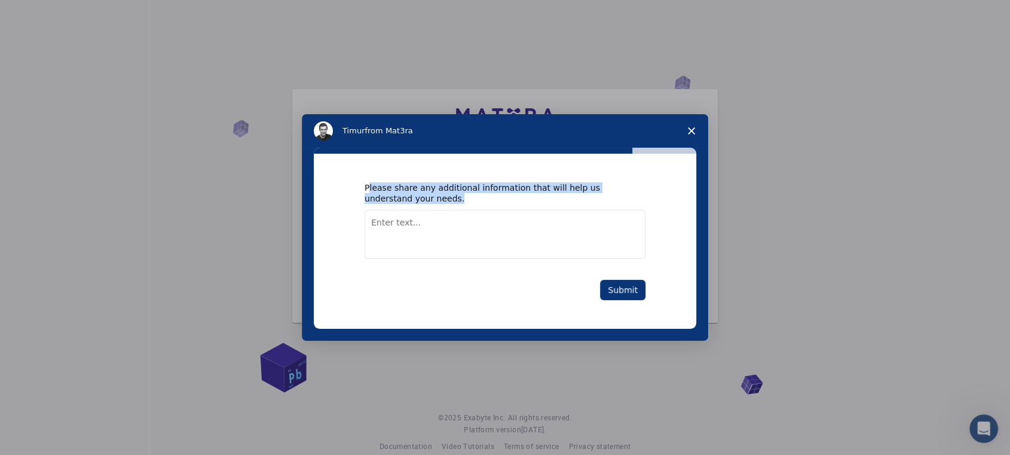
drag, startPoint x: 369, startPoint y: 180, endPoint x: 389, endPoint y: 197, distance: 25.9
click at [413, 202] on div "Please share any additional information that will help us understand your needs…" at bounding box center [505, 241] width 382 height 175
click at [354, 185] on div "Please share any additional information that will help us understand your needs…" at bounding box center [505, 241] width 382 height 175
drag, startPoint x: 367, startPoint y: 180, endPoint x: 426, endPoint y: 195, distance: 60.3
click at [444, 203] on div "Please share any additional information that will help us understand your needs…" at bounding box center [505, 241] width 382 height 175
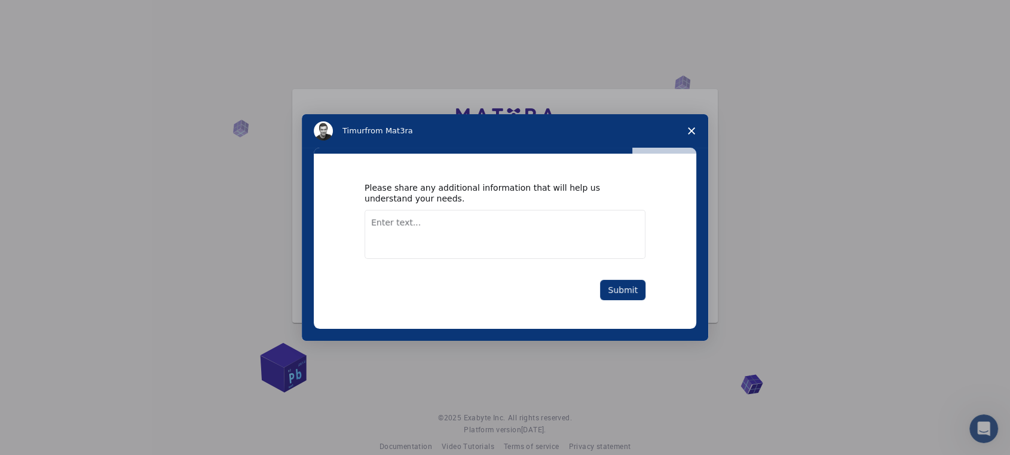
click at [359, 182] on div "Please share any additional information that will help us understand your needs…" at bounding box center [505, 241] width 382 height 175
drag, startPoint x: 354, startPoint y: 182, endPoint x: 408, endPoint y: 198, distance: 56.1
click at [408, 198] on div "Please share any additional information that will help us understand your needs…" at bounding box center [505, 241] width 382 height 175
copy div "Please share any additional information that will help us understand your needs."
click at [474, 239] on textarea "Enter text..." at bounding box center [505, 234] width 281 height 49
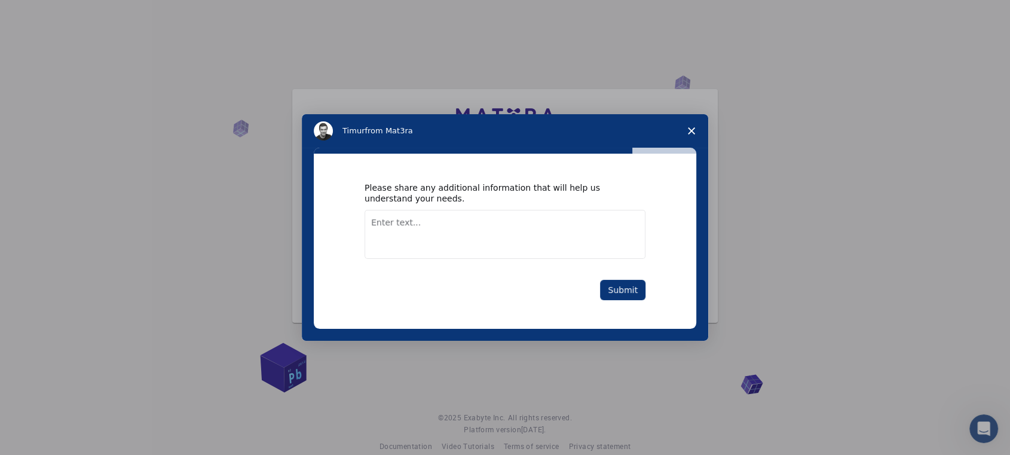
paste textarea "I am a senior student in Mechatronics Engineering at [GEOGRAPHIC_DATA]. I am cu…"
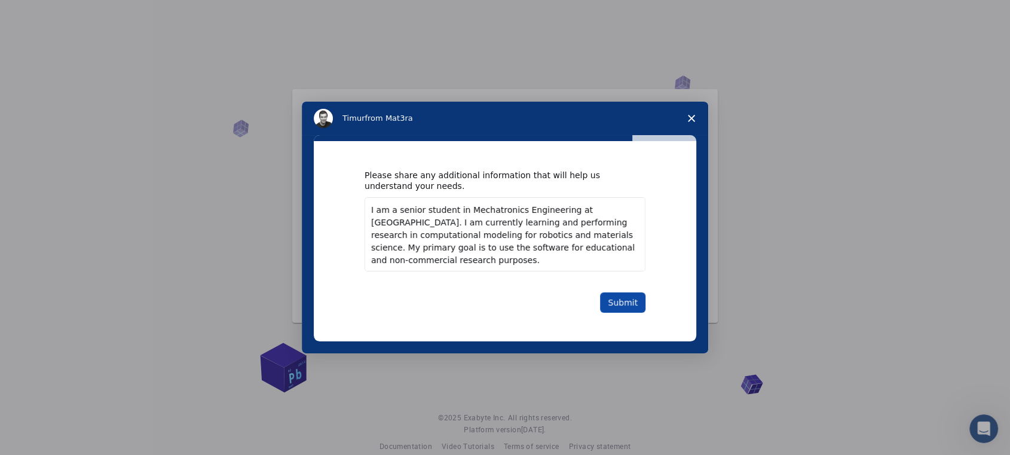
type textarea "I am a senior student in Mechatronics Engineering at [GEOGRAPHIC_DATA]. I am cu…"
click at [622, 299] on button "Submit" at bounding box center [622, 302] width 45 height 20
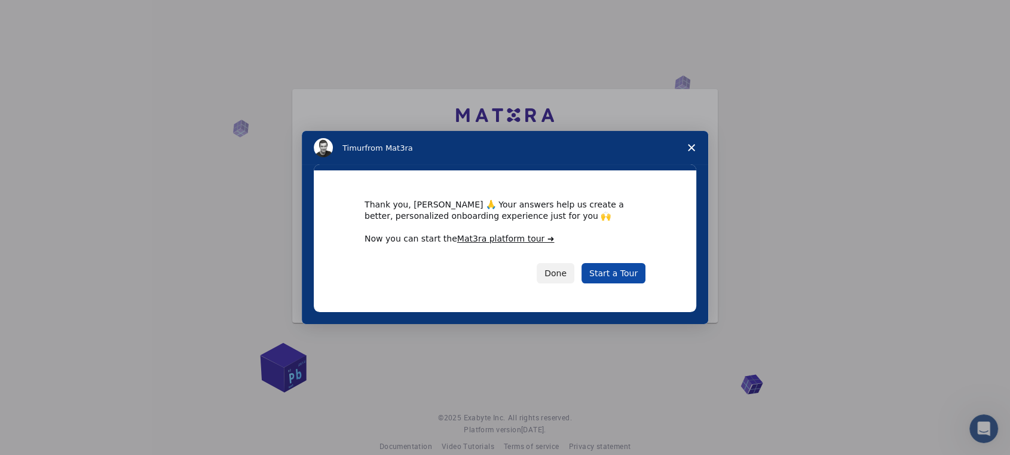
click at [626, 277] on link "Start a Tour" at bounding box center [613, 273] width 64 height 20
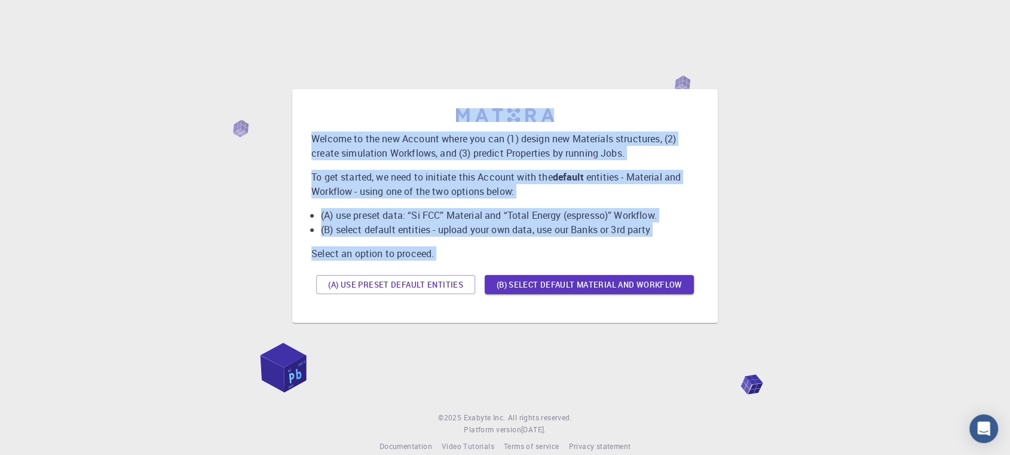
drag, startPoint x: 342, startPoint y: 109, endPoint x: 653, endPoint y: 302, distance: 365.5
click at [653, 302] on div "Welcome to the new Account where you can (1) design new Materials structures, (…" at bounding box center [505, 206] width 406 height 215
click at [416, 290] on button "(A) Use preset default entities" at bounding box center [395, 284] width 159 height 19
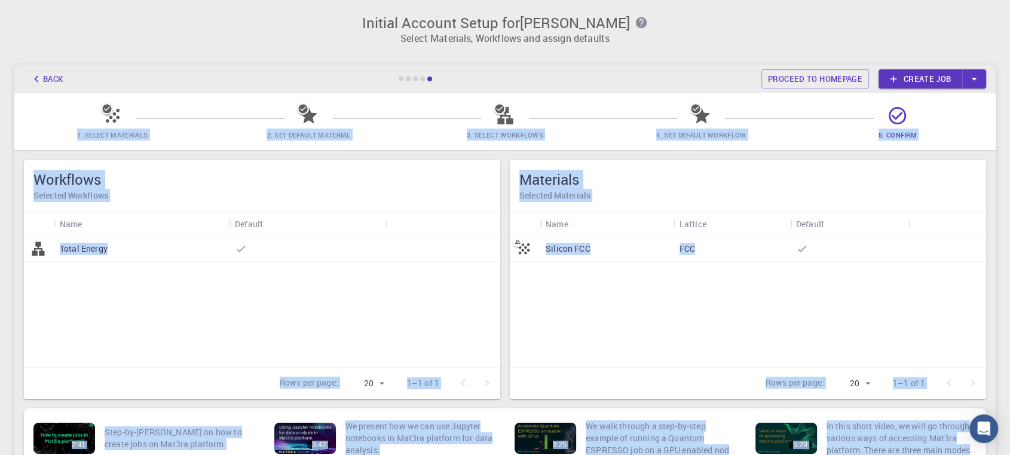
click at [690, 56] on div "Initial Account Setup for Nguyen Viet Hung Select Materials, Workflows and assi…" at bounding box center [505, 246] width 1010 height 492
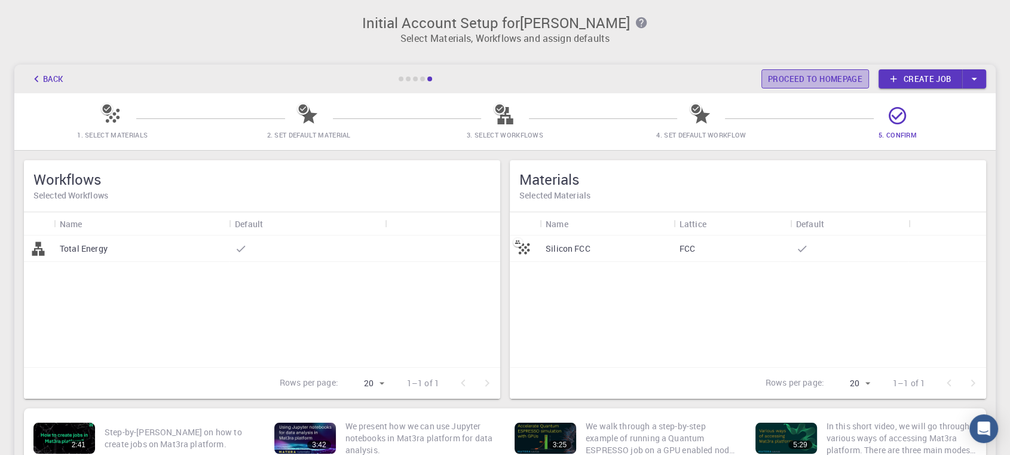
click at [856, 73] on link "Proceed to homepage" at bounding box center [815, 78] width 108 height 19
